Goal: Task Accomplishment & Management: Use online tool/utility

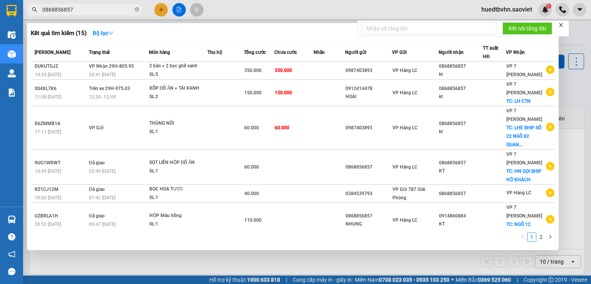
drag, startPoint x: 137, startPoint y: 10, endPoint x: 108, endPoint y: 10, distance: 28.9
click at [136, 10] on icon "close-circle" at bounding box center [137, 9] width 5 height 5
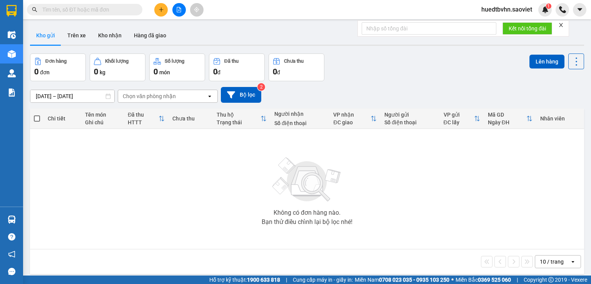
click at [108, 10] on input "text" at bounding box center [87, 9] width 91 height 8
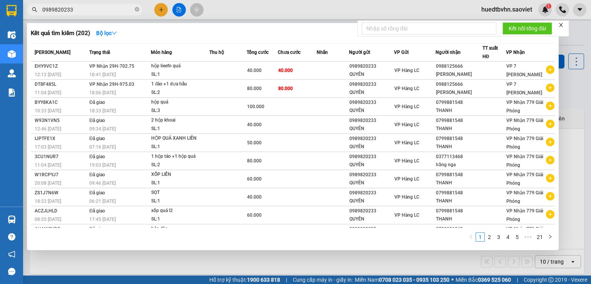
type input "0989820233"
drag, startPoint x: 139, startPoint y: 8, endPoint x: 107, endPoint y: 8, distance: 31.6
click at [139, 8] on icon "close-circle" at bounding box center [137, 9] width 5 height 5
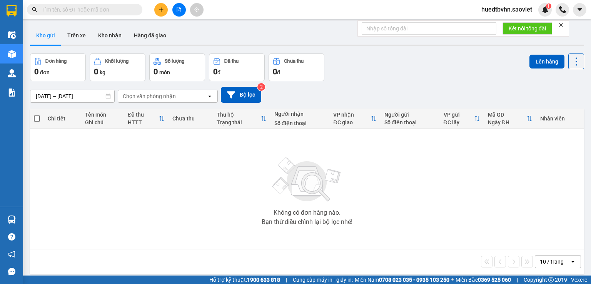
paste input "0822484999"
type input "0822484999"
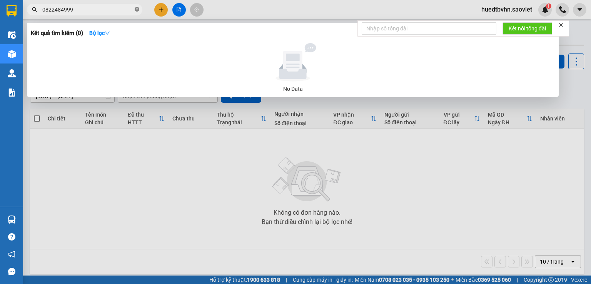
click at [136, 7] on icon "close-circle" at bounding box center [137, 9] width 5 height 5
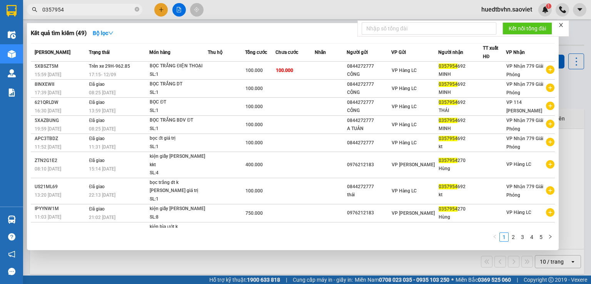
type input "0357954"
click at [104, 10] on input "0357954" at bounding box center [87, 9] width 91 height 8
drag, startPoint x: 137, startPoint y: 9, endPoint x: 109, endPoint y: 9, distance: 27.3
click at [131, 9] on span "0357954" at bounding box center [84, 10] width 115 height 12
click at [109, 9] on input "0357954" at bounding box center [87, 9] width 91 height 8
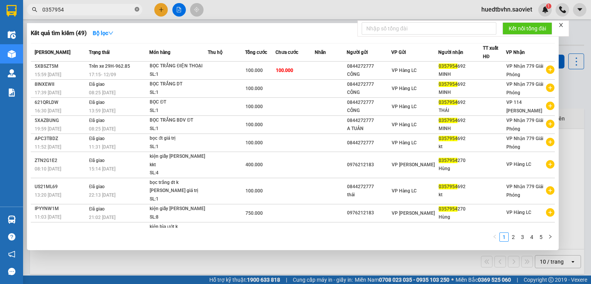
click at [137, 10] on icon "close-circle" at bounding box center [137, 9] width 5 height 5
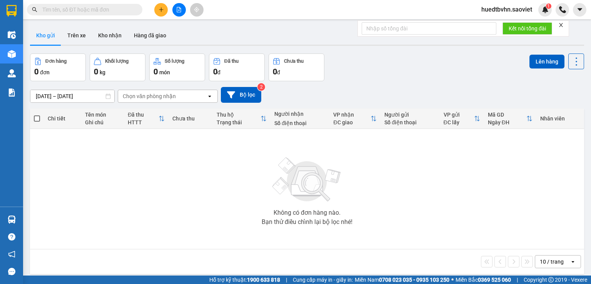
paste input "0372343144"
type input "0372343144"
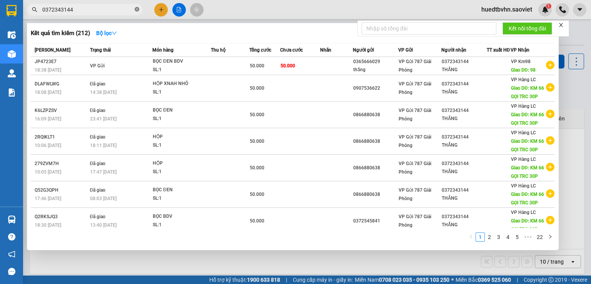
click at [137, 9] on icon "close-circle" at bounding box center [137, 9] width 5 height 5
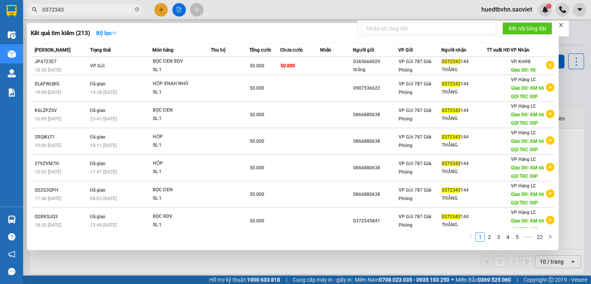
type input "0372343"
click at [137, 9] on icon "close-circle" at bounding box center [137, 9] width 5 height 5
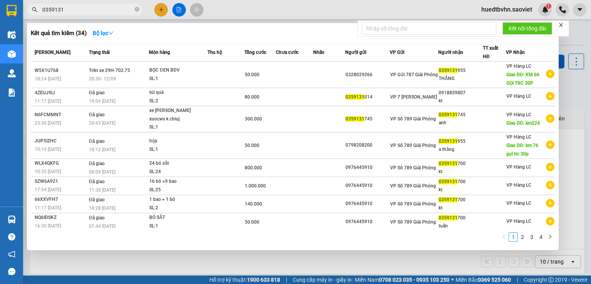
type input "0359131"
